Goal: Transaction & Acquisition: Purchase product/service

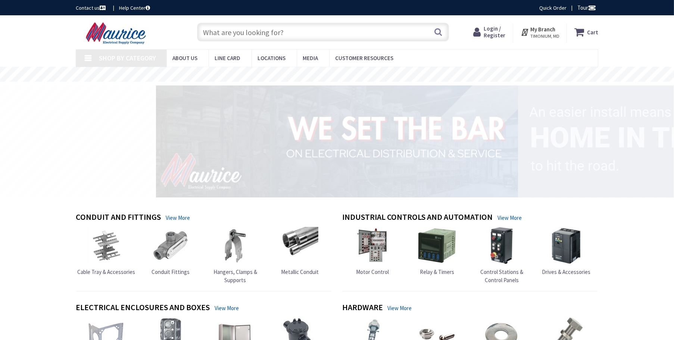
type input "[GEOGRAPHIC_DATA], [GEOGRAPHIC_DATA]"
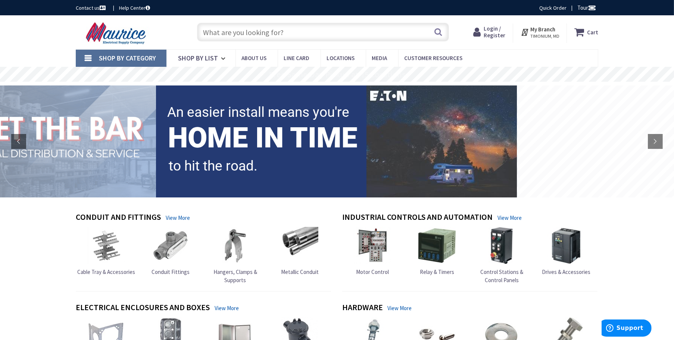
click at [501, 33] on span "Login / Register" at bounding box center [495, 32] width 22 height 14
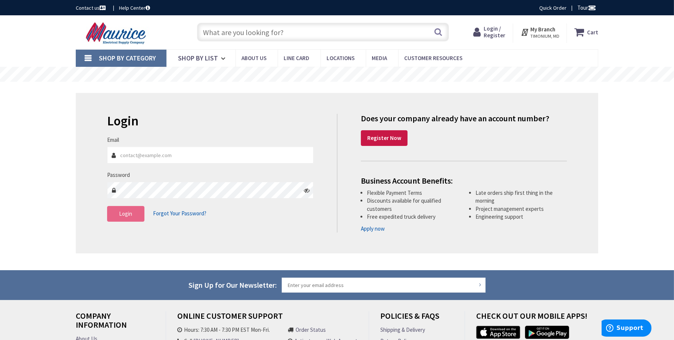
type input "Jay@GNElectricinc.com"
click at [121, 214] on span "Login" at bounding box center [126, 213] width 13 height 7
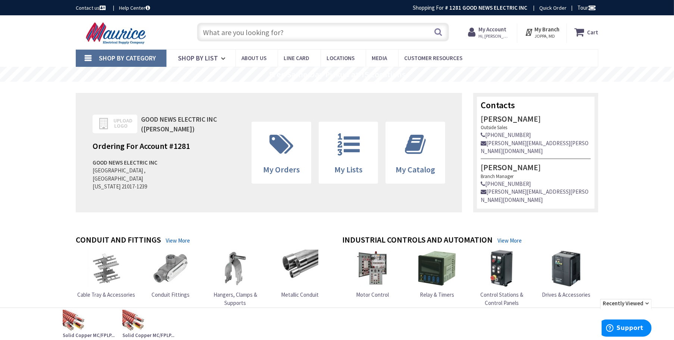
click at [249, 28] on input "text" at bounding box center [323, 32] width 252 height 19
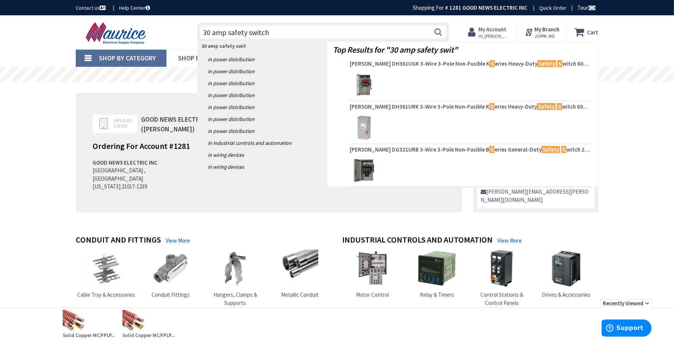
type input "30 amp safety switch"
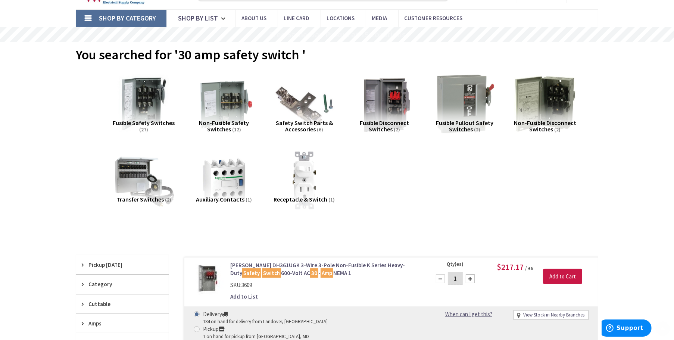
scroll to position [74, 0]
